Goal: Entertainment & Leisure: Consume media (video, audio)

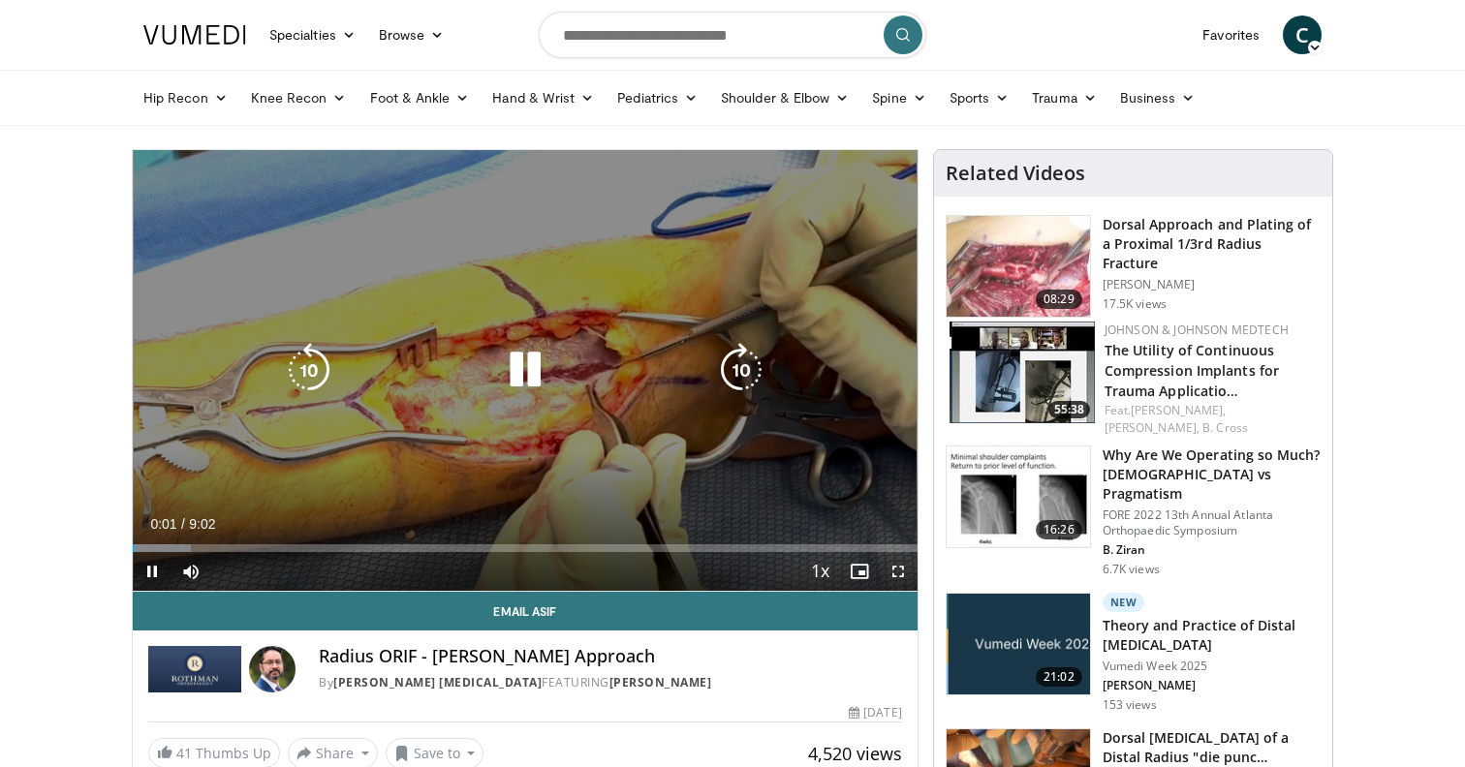
click at [745, 366] on icon "Video Player" at bounding box center [741, 370] width 54 height 54
click at [735, 367] on icon "Video Player" at bounding box center [741, 370] width 54 height 54
click at [748, 372] on icon "Video Player" at bounding box center [741, 370] width 54 height 54
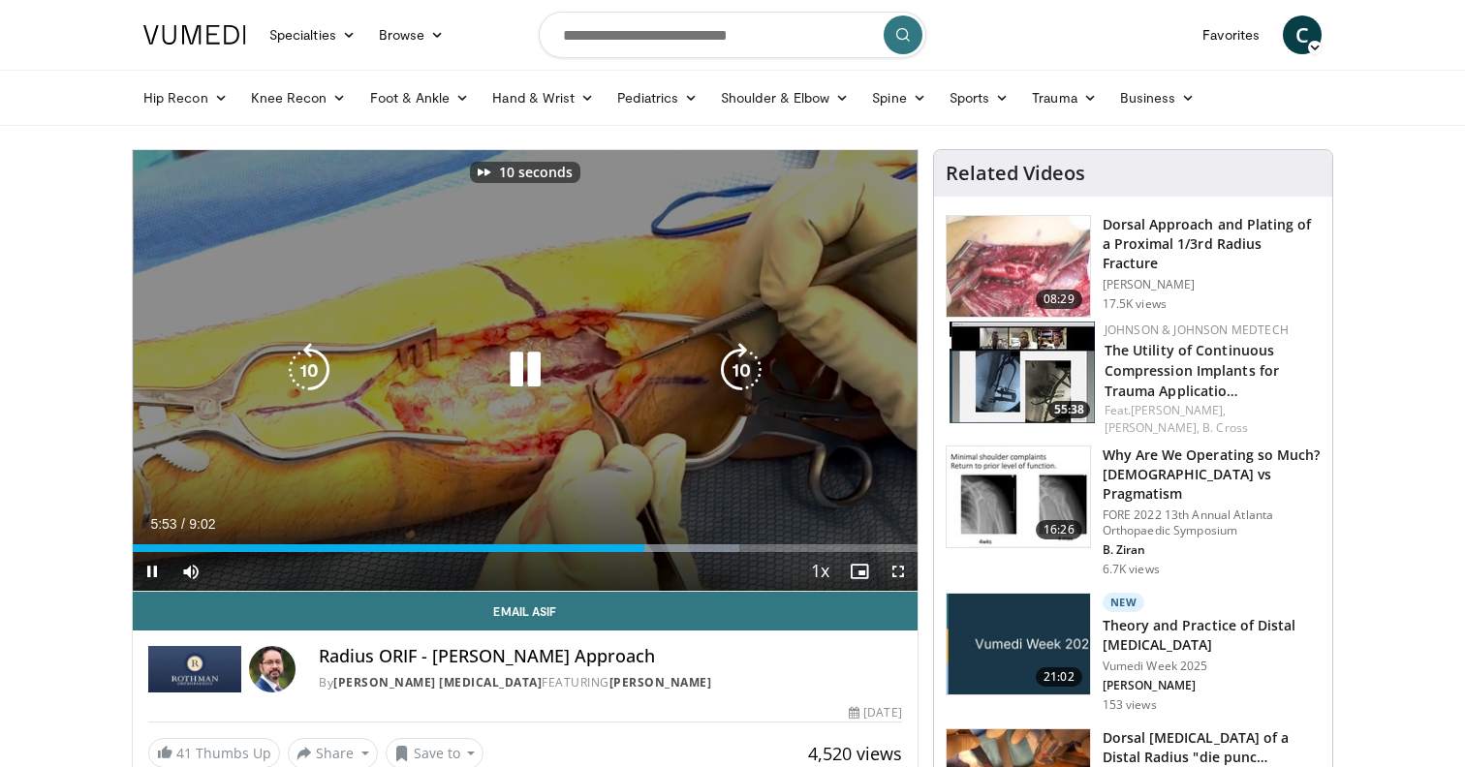
click at [748, 372] on icon "Video Player" at bounding box center [741, 370] width 54 height 54
click at [739, 365] on icon "Video Player" at bounding box center [741, 370] width 54 height 54
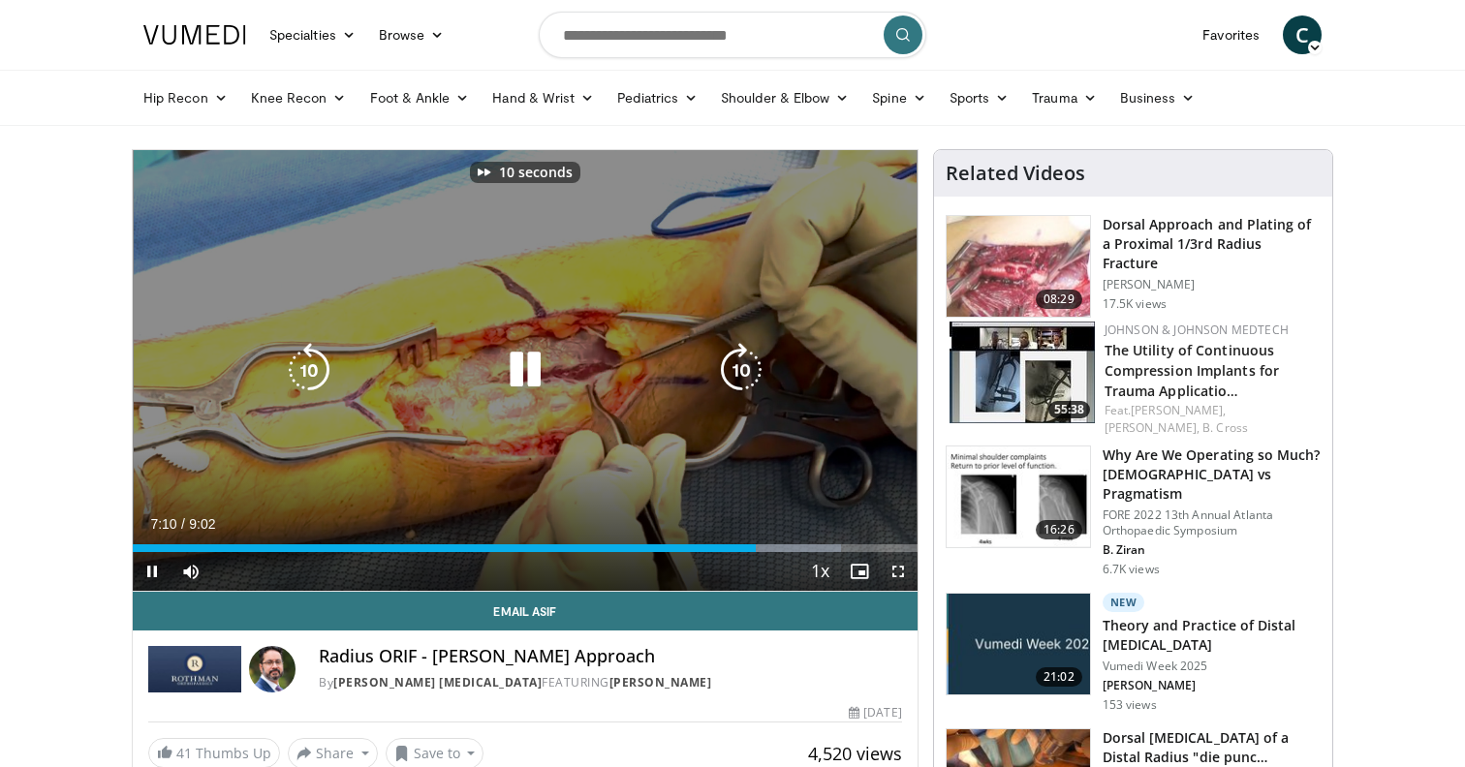
click at [739, 365] on icon "Video Player" at bounding box center [741, 370] width 54 height 54
click at [739, 365] on div "20 seconds Tap to unmute" at bounding box center [525, 370] width 785 height 441
click at [742, 373] on icon "Video Player" at bounding box center [741, 370] width 54 height 54
click at [742, 372] on icon "Video Player" at bounding box center [741, 370] width 54 height 54
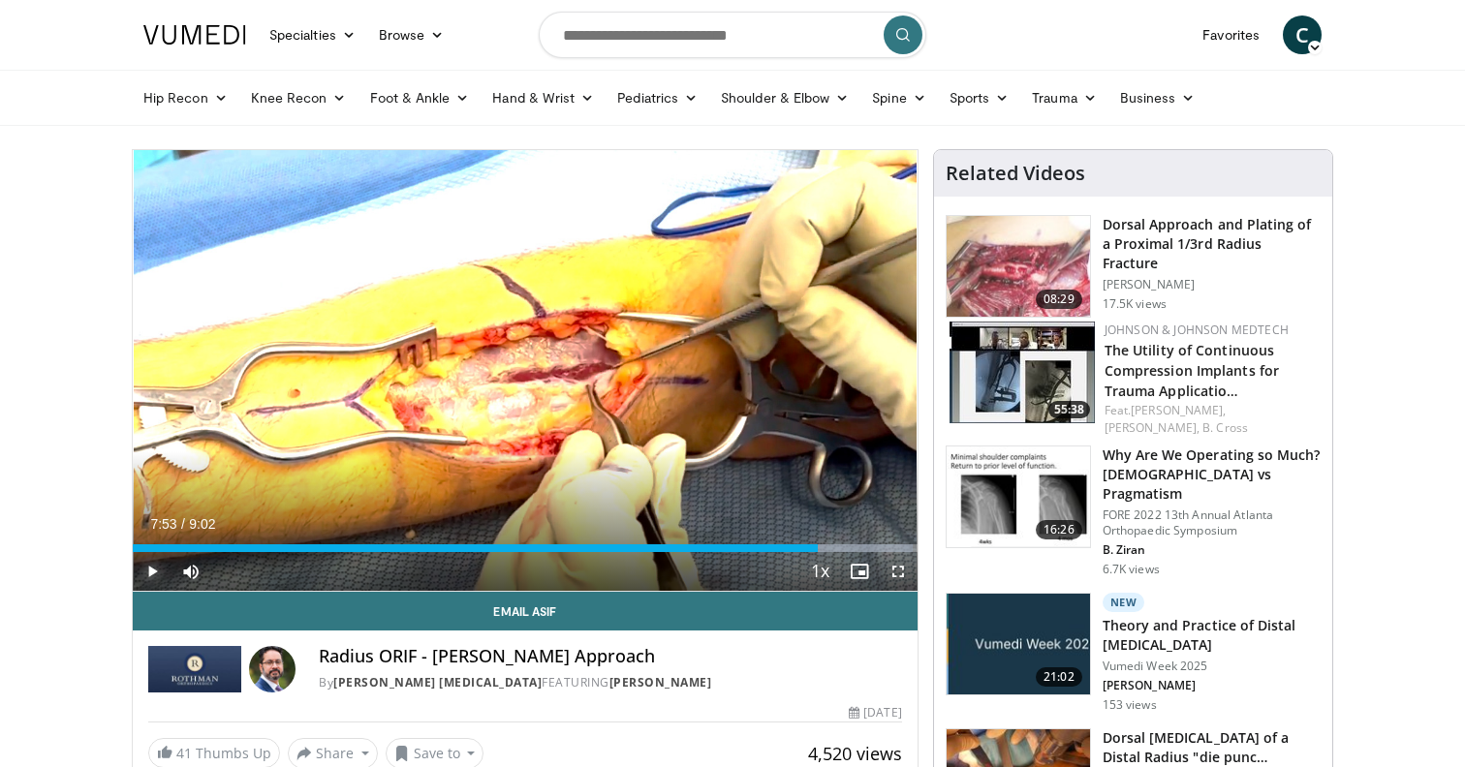
click at [152, 569] on span "Video Player" at bounding box center [152, 571] width 39 height 39
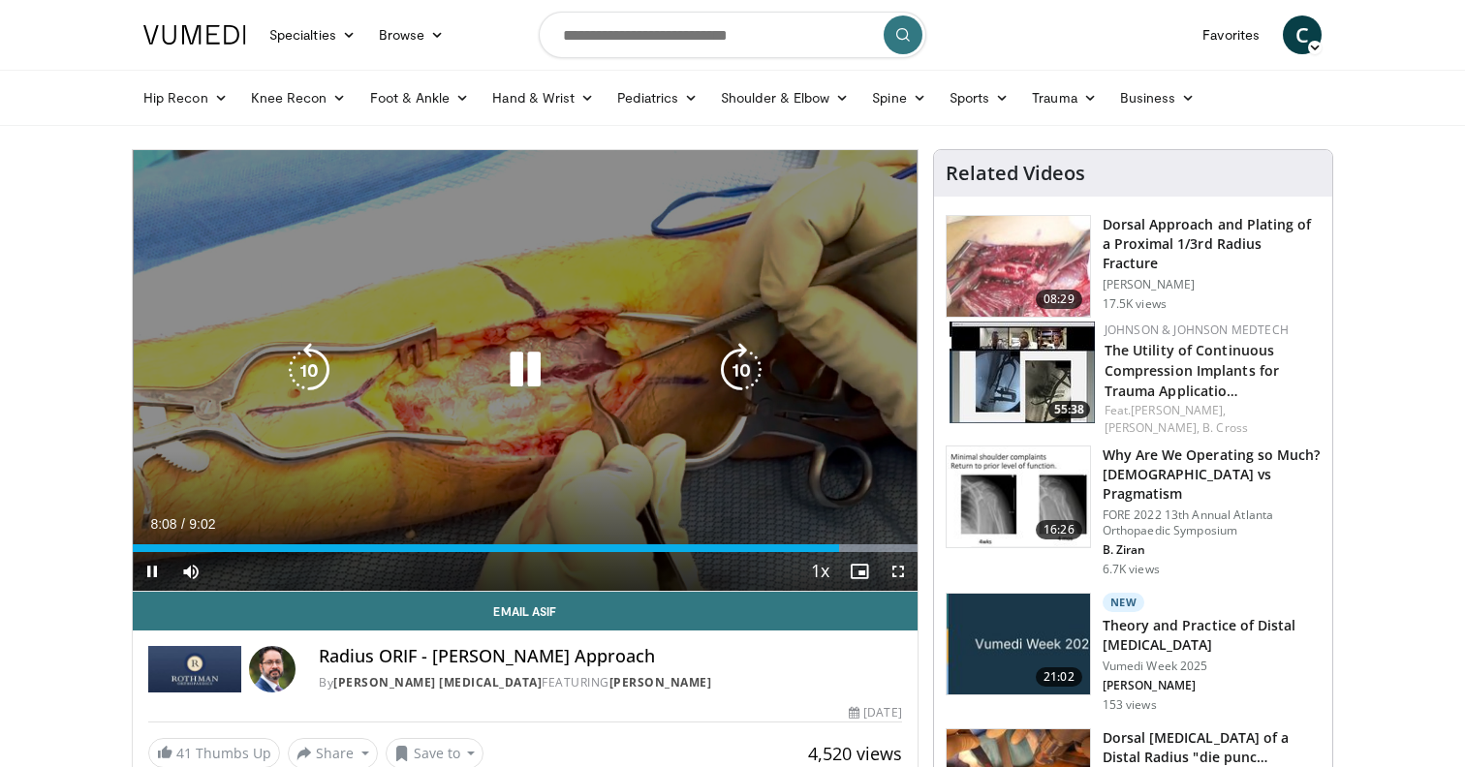
click at [750, 370] on icon "Video Player" at bounding box center [741, 370] width 54 height 54
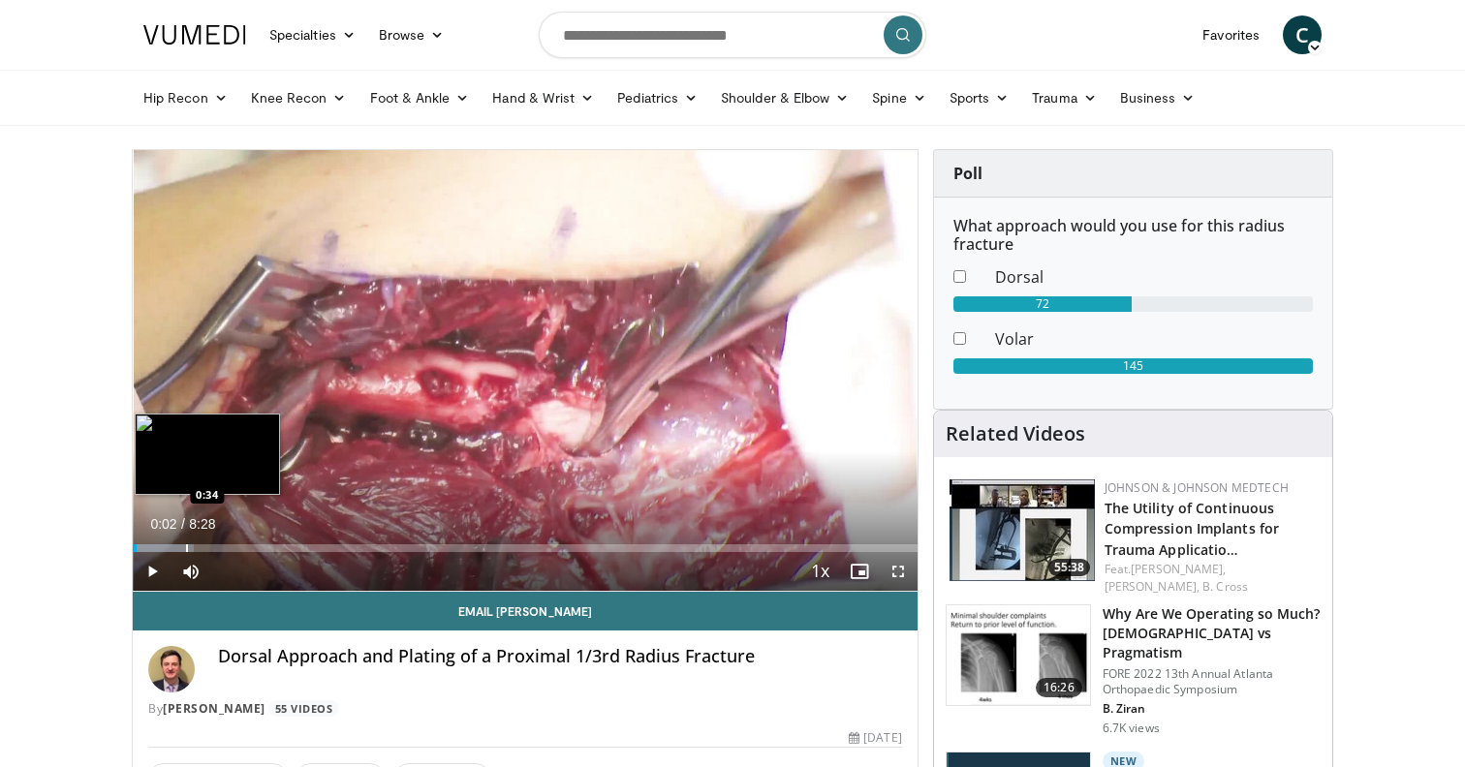
click at [186, 546] on div "Progress Bar" at bounding box center [187, 548] width 2 height 8
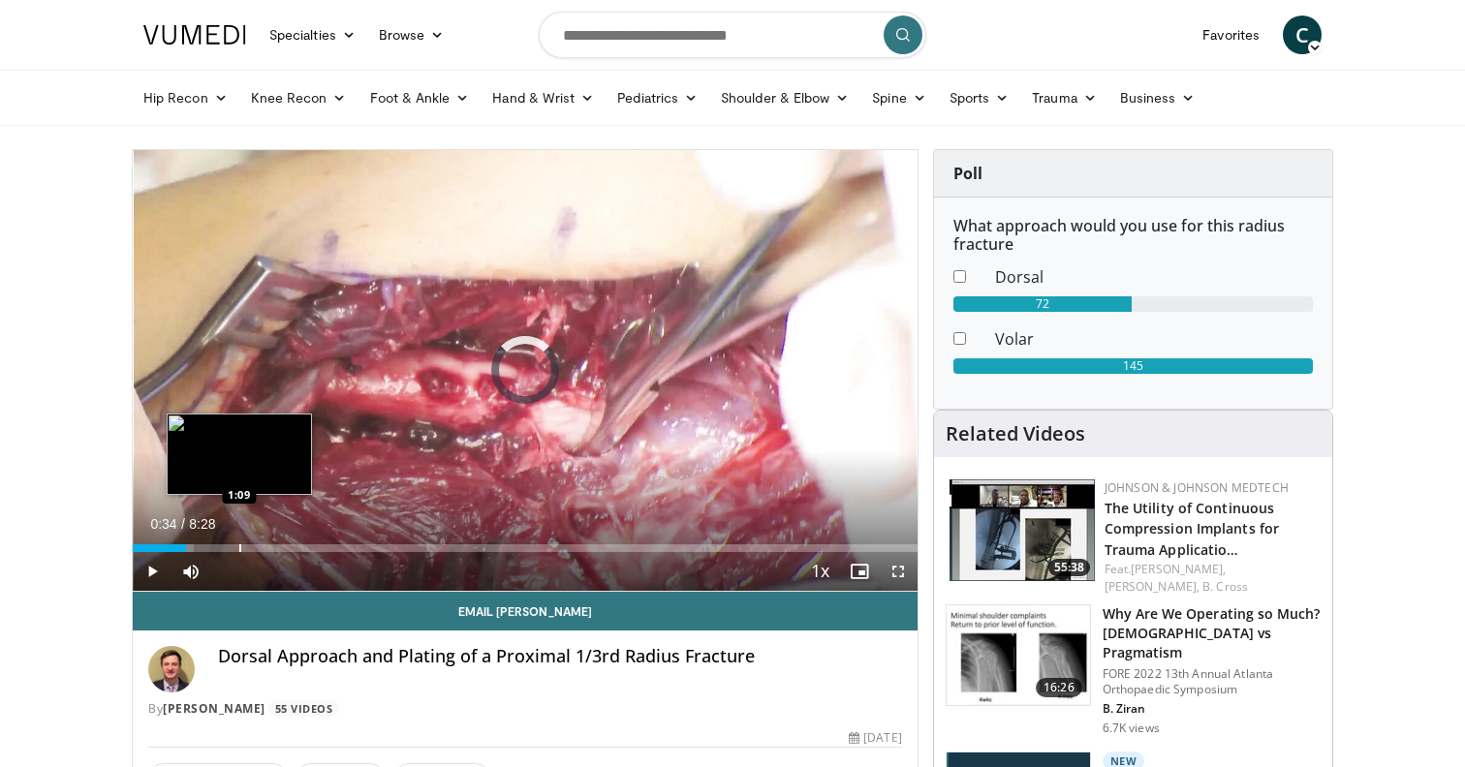
drag, startPoint x: 238, startPoint y: 548, endPoint x: 251, endPoint y: 548, distance: 12.6
click at [239, 548] on div "Progress Bar" at bounding box center [240, 548] width 2 height 8
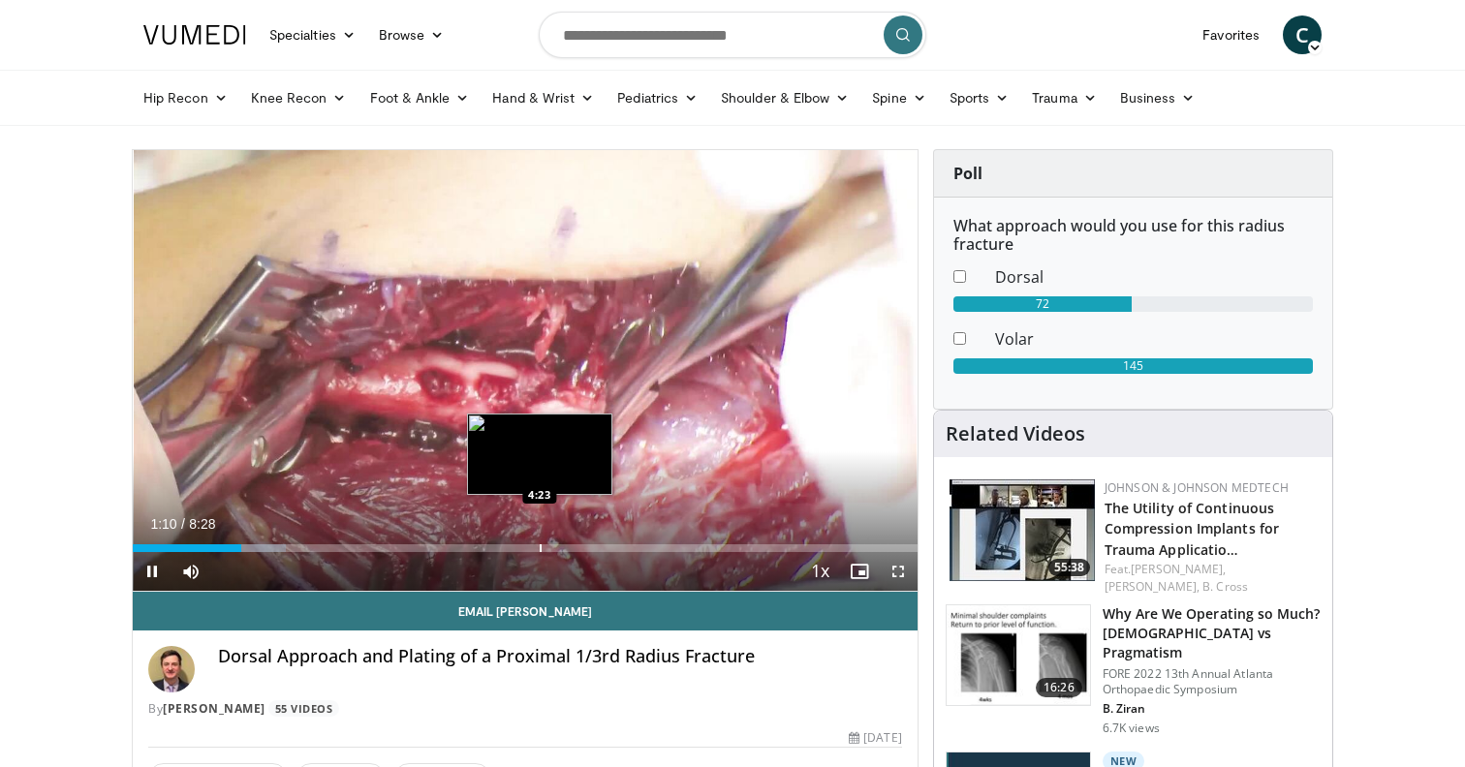
click at [540, 544] on div "Progress Bar" at bounding box center [541, 548] width 2 height 8
